Goal: Information Seeking & Learning: Learn about a topic

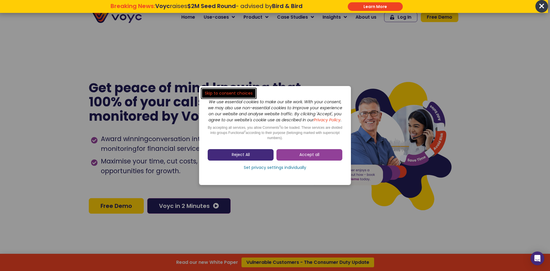
click at [264, 158] on link "Reject All" at bounding box center [241, 154] width 66 height 11
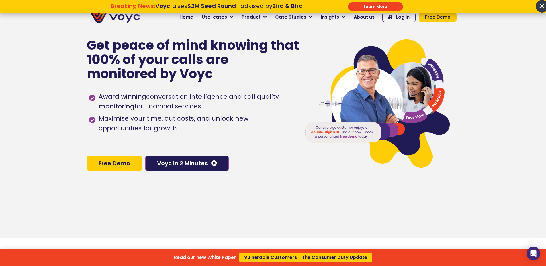
scroll to position [29, 0]
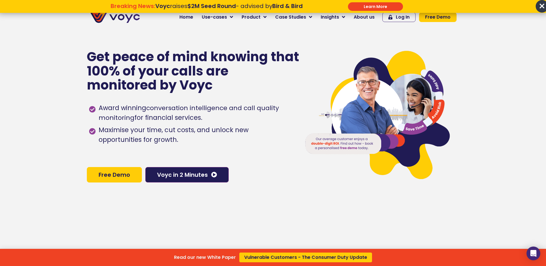
click at [367, 19] on div "Read our new White Paper Vulnerable Customers - The Consumer Duty Update" at bounding box center [273, 133] width 546 height 266
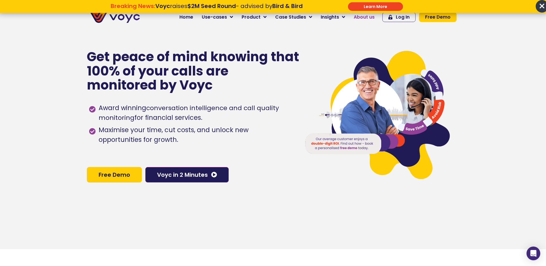
click at [364, 16] on span "About us" at bounding box center [363, 17] width 21 height 7
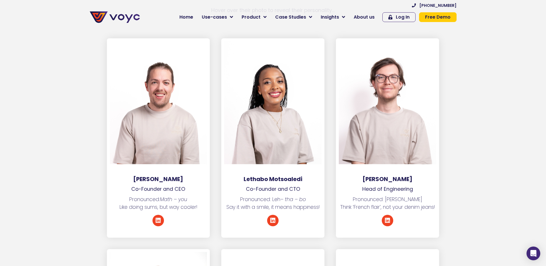
scroll to position [773, 0]
